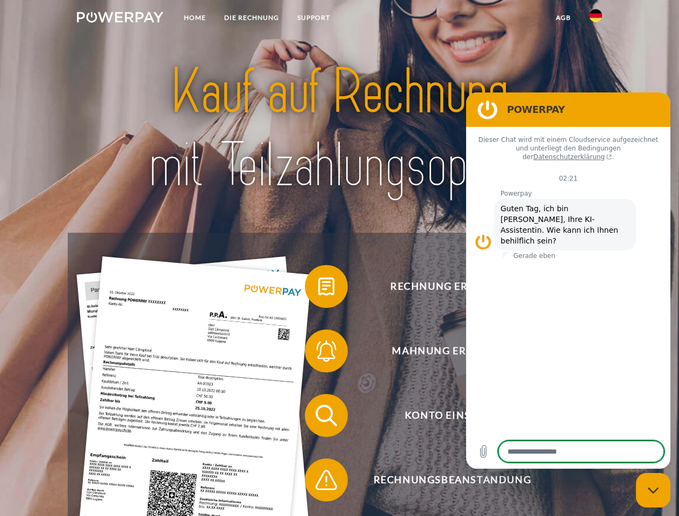
click at [120, 19] on img at bounding box center [120, 17] width 87 height 11
click at [596, 19] on img at bounding box center [595, 15] width 13 height 13
click at [563, 18] on link "agb" at bounding box center [563, 17] width 33 height 19
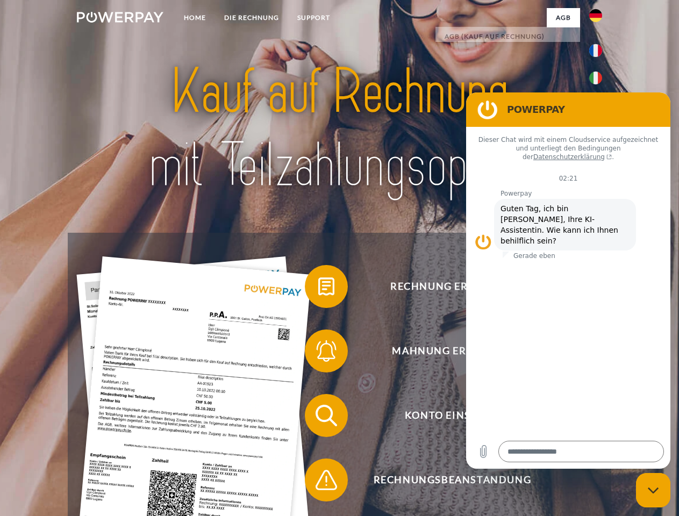
click at [318, 289] on span at bounding box center [310, 287] width 54 height 54
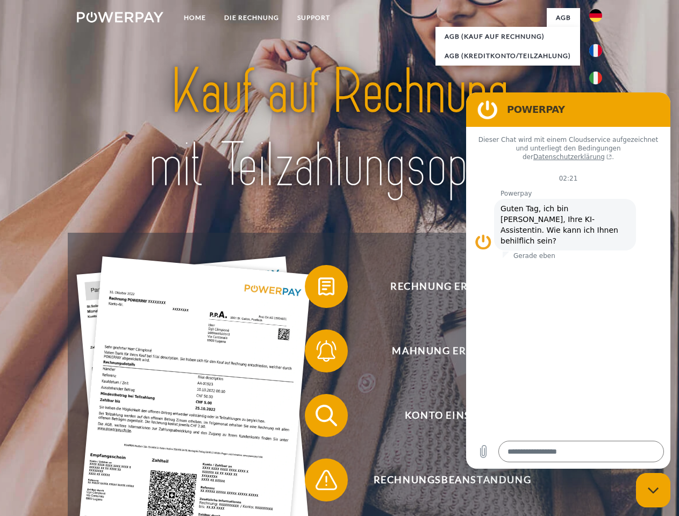
click at [318, 353] on div "Rechnung erhalten? Mahnung erhalten? Konto einsehen" at bounding box center [339, 448] width 543 height 430
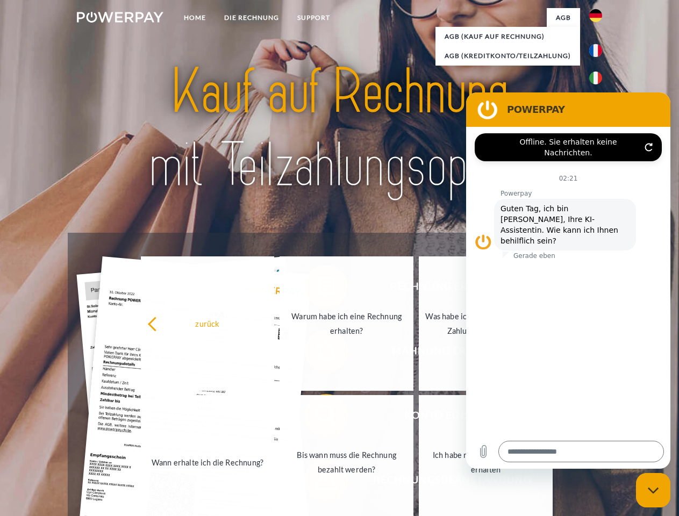
click at [318, 418] on link "Bis wann muss die Rechnung bezahlt werden?" at bounding box center [347, 462] width 134 height 134
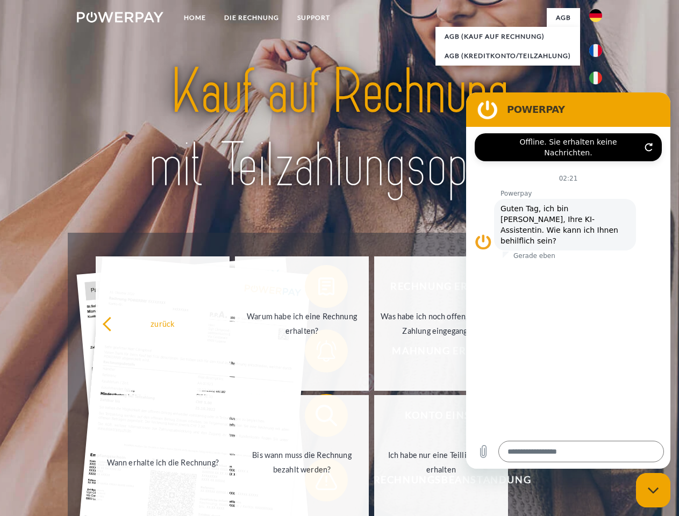
click at [318, 482] on span at bounding box center [310, 480] width 54 height 54
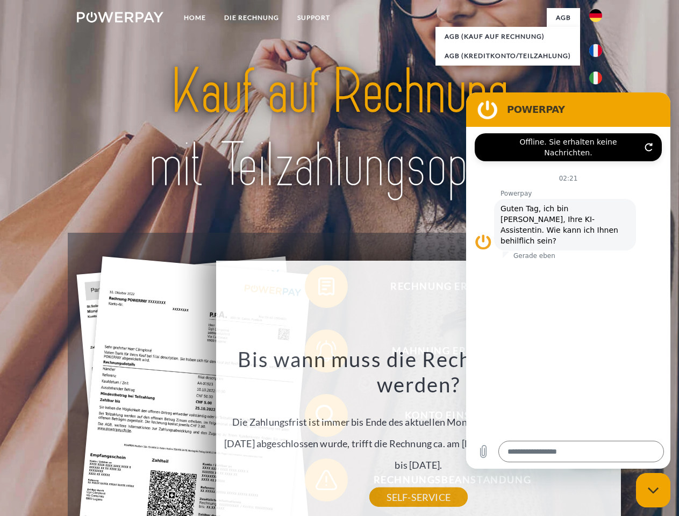
click at [653, 490] on icon "Messaging-Fenster schließen" at bounding box center [653, 490] width 11 height 7
type textarea "*"
